Goal: Task Accomplishment & Management: Use online tool/utility

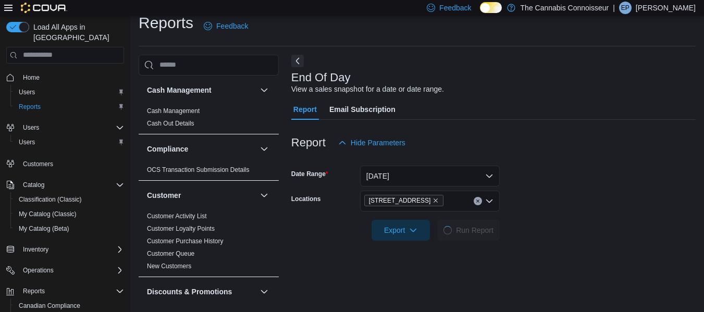
scroll to position [17, 0]
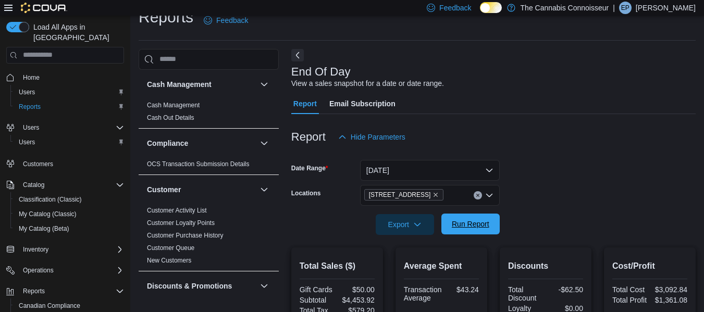
click at [472, 219] on span "Run Report" at bounding box center [471, 224] width 38 height 10
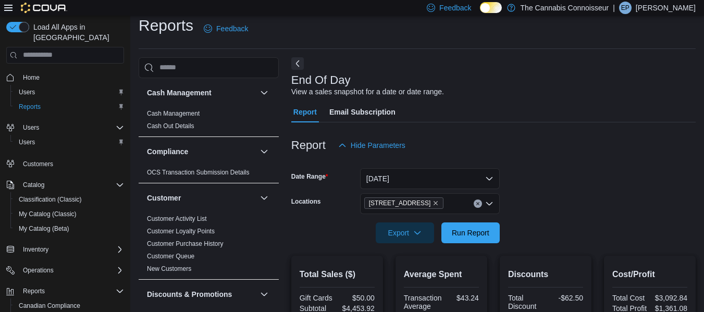
scroll to position [0, 0]
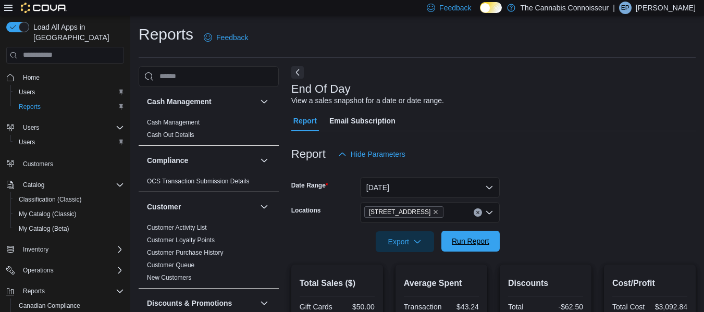
click at [476, 243] on span "Run Report" at bounding box center [471, 241] width 38 height 10
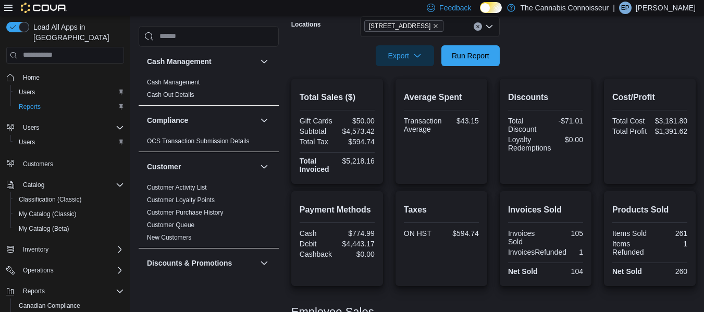
scroll to position [186, 0]
click at [472, 63] on span "Run Report" at bounding box center [471, 55] width 46 height 21
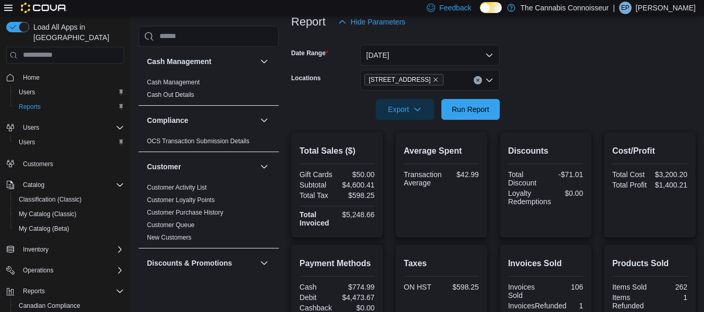
scroll to position [132, 0]
click at [488, 49] on button "[DATE]" at bounding box center [430, 55] width 140 height 21
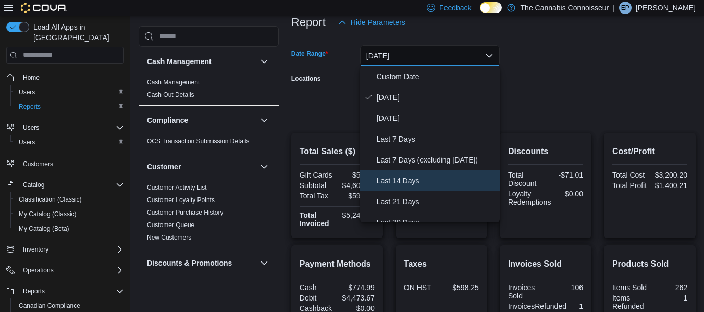
click at [392, 180] on span "Last 14 Days" at bounding box center [436, 181] width 119 height 13
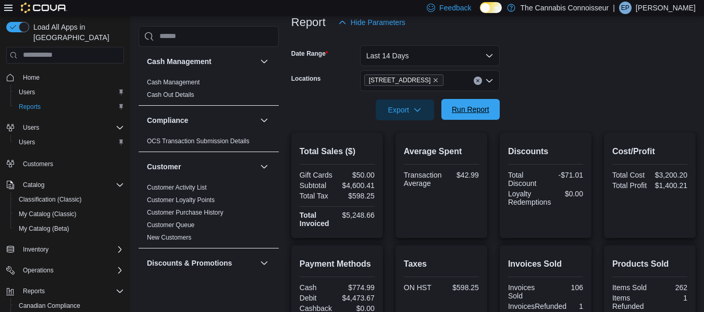
click at [462, 113] on span "Run Report" at bounding box center [471, 109] width 38 height 10
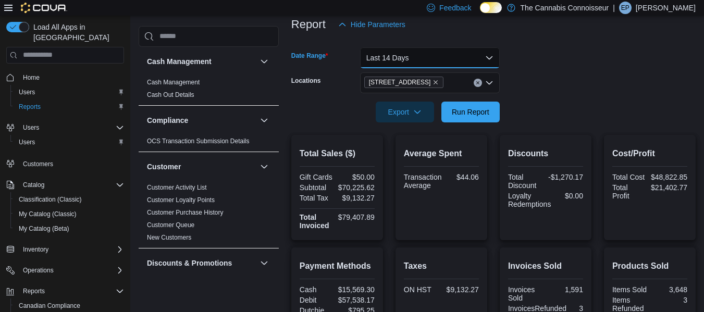
click at [493, 58] on button "Last 14 Days" at bounding box center [430, 57] width 140 height 21
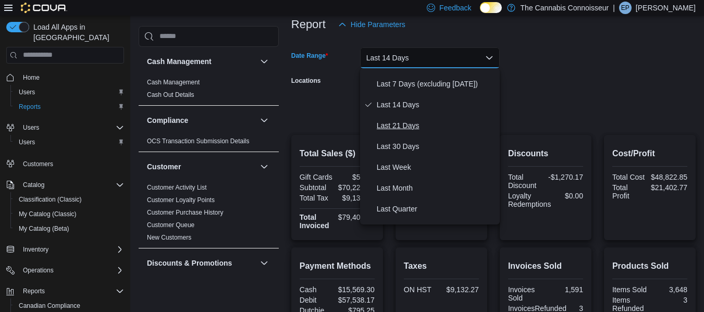
scroll to position [79, 0]
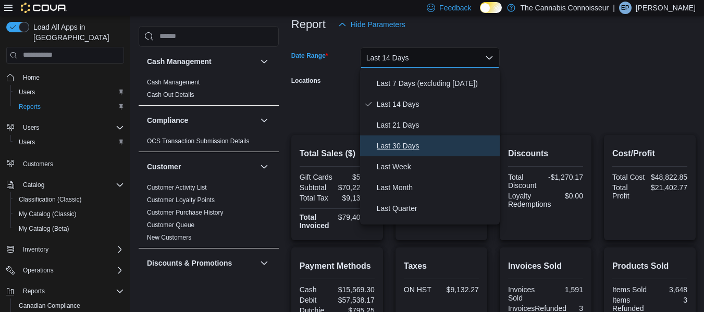
click at [418, 144] on span "Last 30 Days" at bounding box center [436, 146] width 119 height 13
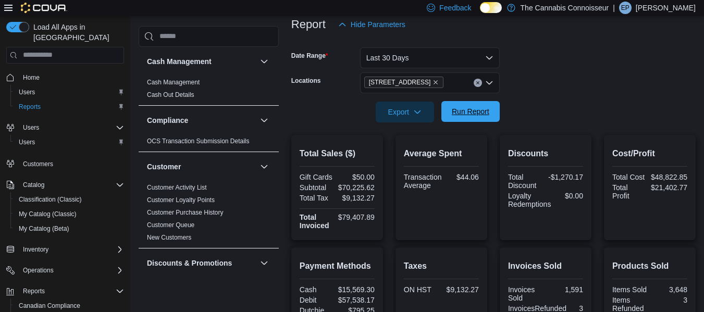
click at [482, 104] on span "Run Report" at bounding box center [471, 111] width 46 height 21
